Goal: Transaction & Acquisition: Purchase product/service

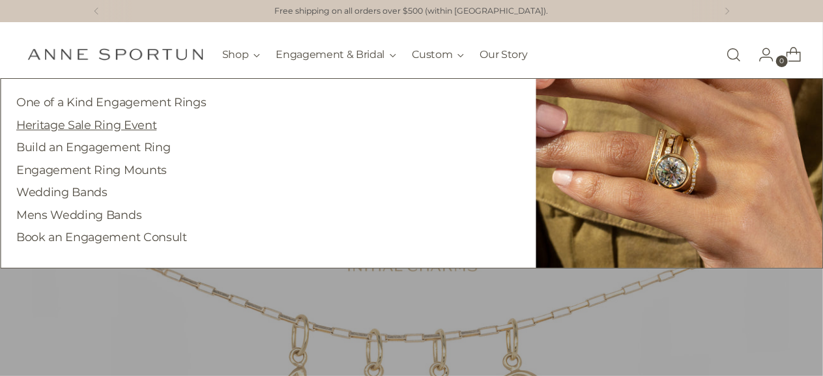
click at [104, 123] on link "Heritage Sale Ring Event" at bounding box center [86, 125] width 140 height 14
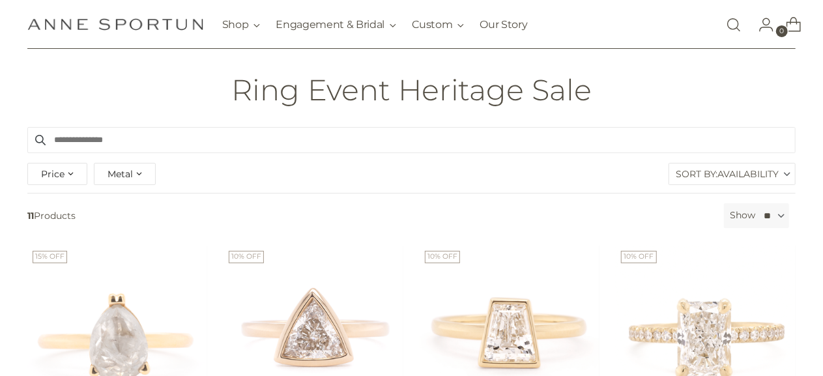
scroll to position [69, 1]
click at [698, 181] on label "Sort By: Availability" at bounding box center [732, 173] width 126 height 21
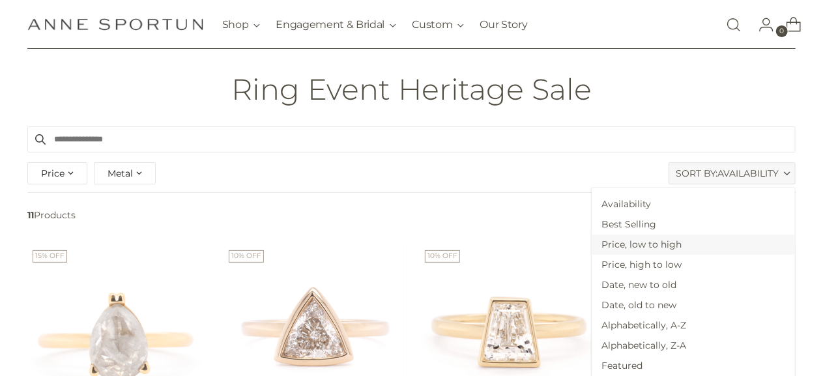
click at [722, 246] on span "Price, low to high" at bounding box center [692, 244] width 203 height 20
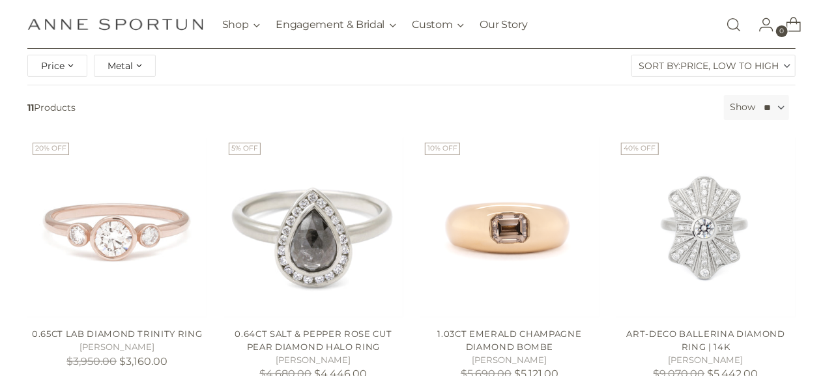
scroll to position [0, 1]
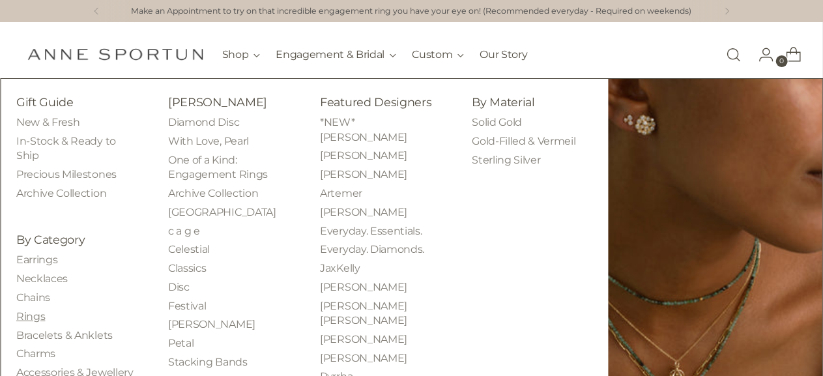
click at [23, 317] on link "Rings" at bounding box center [30, 316] width 29 height 12
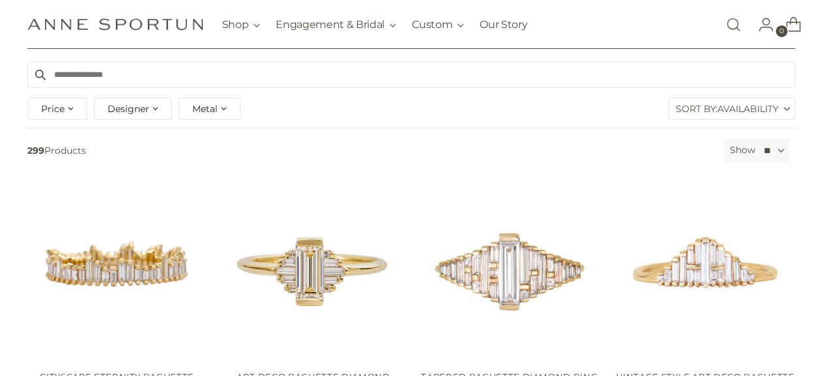
scroll to position [134, 0]
click at [746, 109] on span "Availability" at bounding box center [747, 108] width 61 height 21
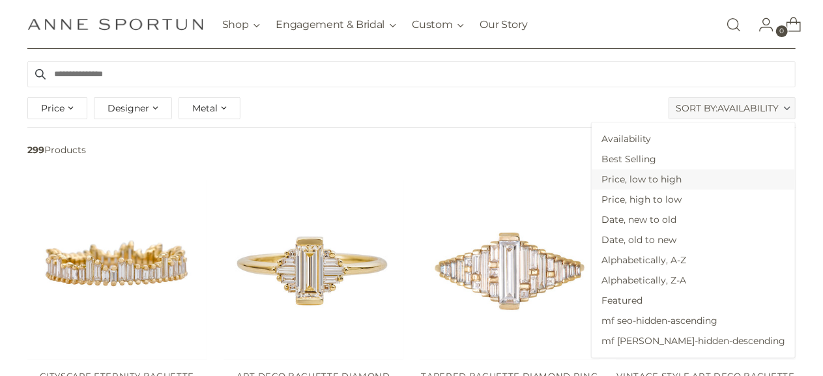
click at [713, 180] on span "Price, low to high" at bounding box center [692, 179] width 203 height 20
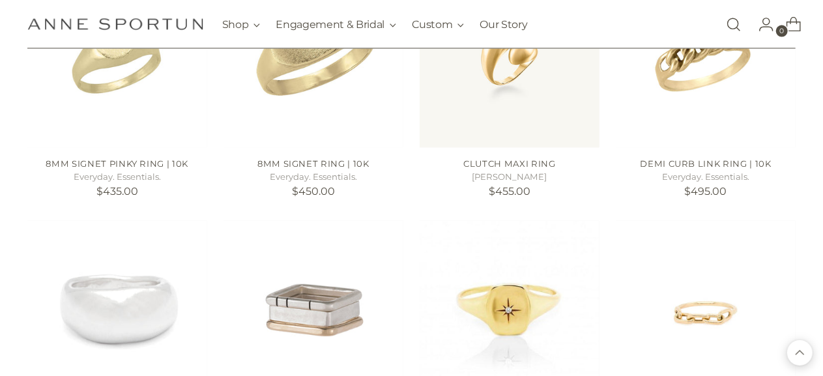
scroll to position [1143, 0]
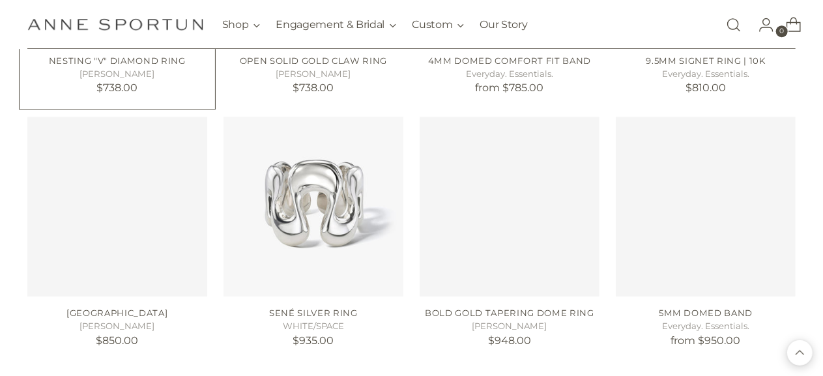
scroll to position [2017, 5]
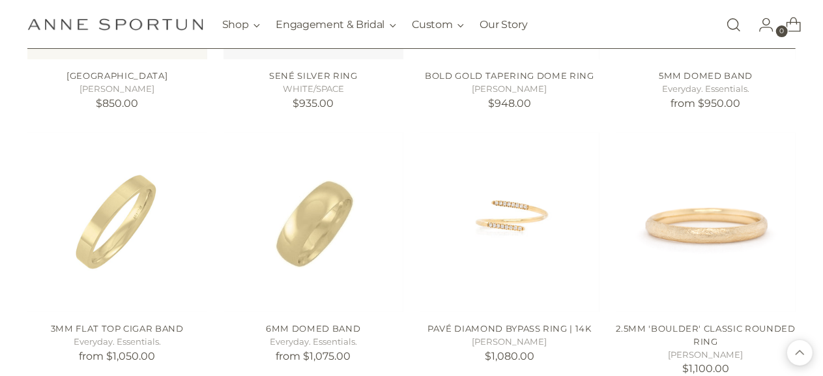
scroll to position [2254, 5]
click at [0, 0] on img "3mm Flat Top Cigar Band" at bounding box center [0, 0] width 0 height 0
